Goal: Find specific page/section: Find specific page/section

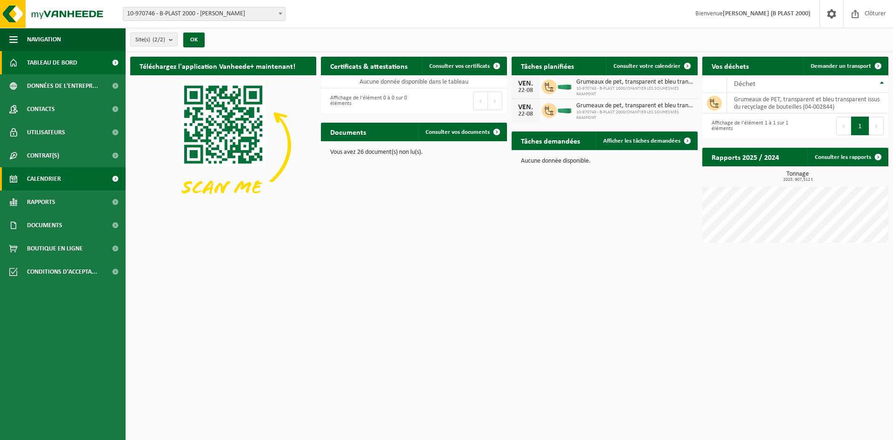
click at [116, 178] on span at bounding box center [115, 178] width 21 height 23
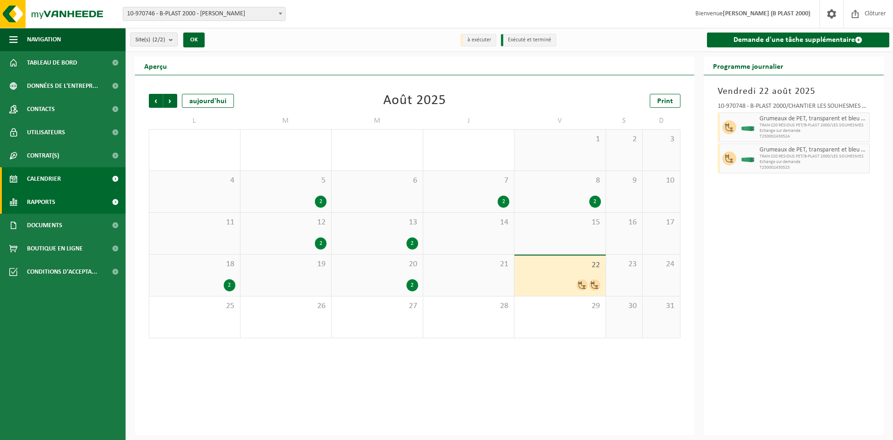
click at [114, 196] on span at bounding box center [115, 202] width 21 height 23
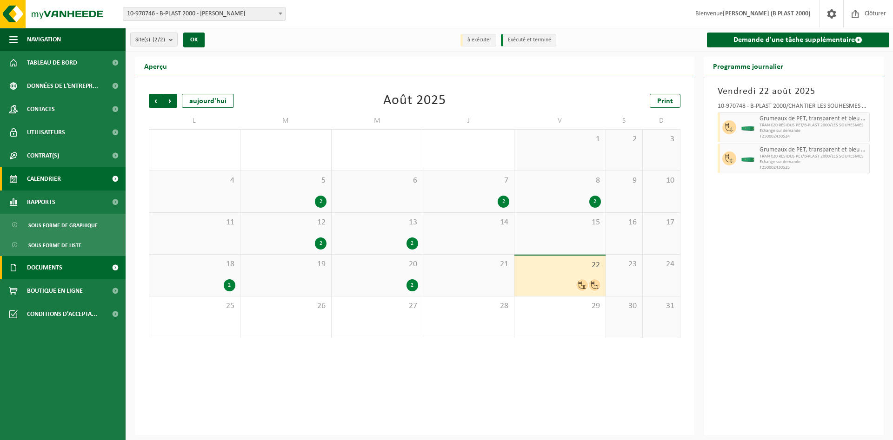
click at [93, 266] on link "Documents" at bounding box center [63, 267] width 126 height 23
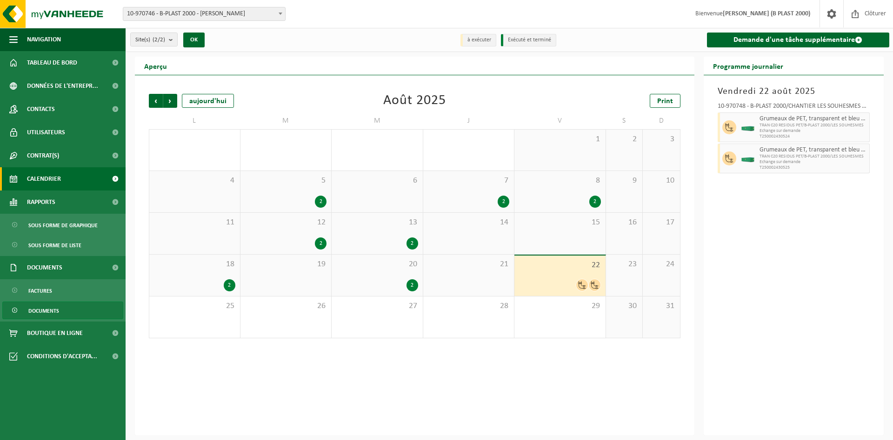
click at [51, 309] on span "Documents" at bounding box center [43, 311] width 31 height 18
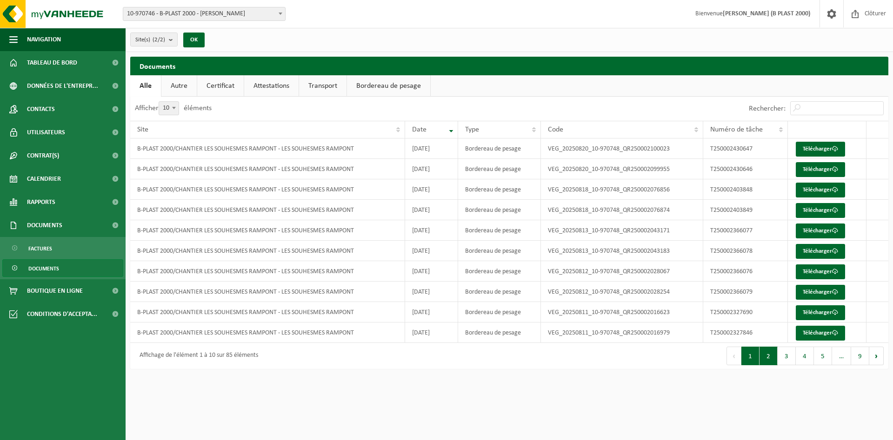
click at [769, 362] on button "2" at bounding box center [769, 356] width 18 height 19
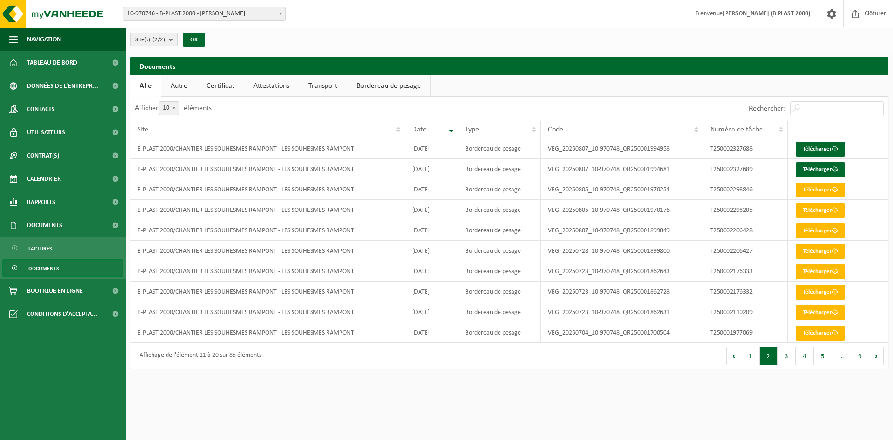
drag, startPoint x: 636, startPoint y: 61, endPoint x: 284, endPoint y: 33, distance: 353.3
click at [635, 61] on h2 "Documents" at bounding box center [509, 66] width 758 height 18
